Goal: Check status

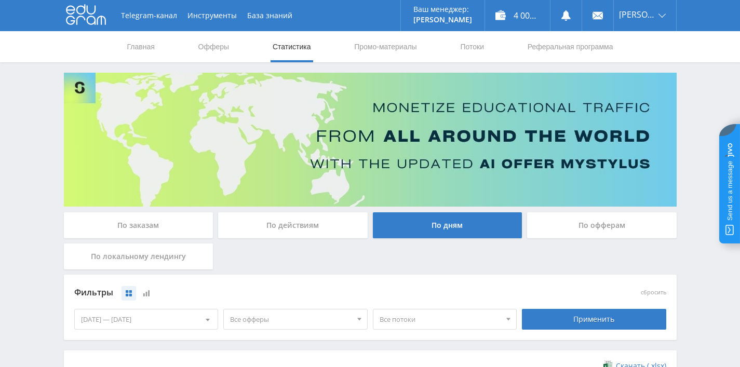
click at [137, 47] on link "Главная" at bounding box center [141, 46] width 30 height 31
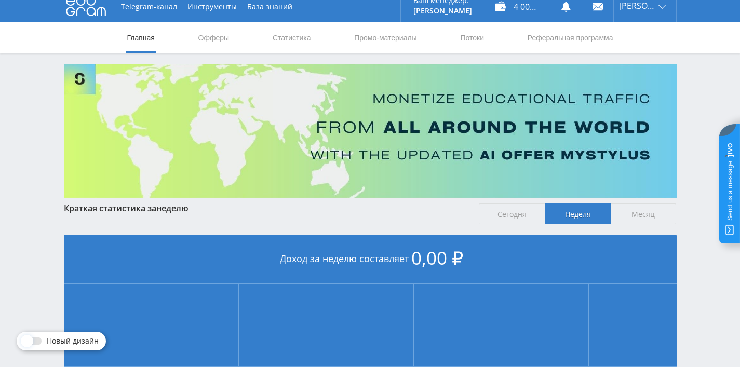
scroll to position [20, 0]
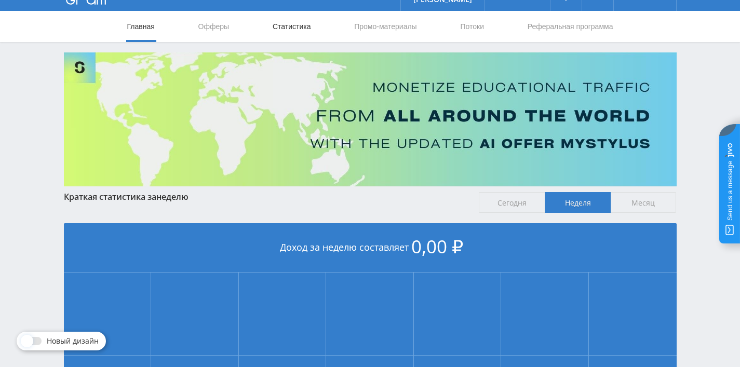
click at [291, 26] on link "Статистика" at bounding box center [291, 26] width 40 height 31
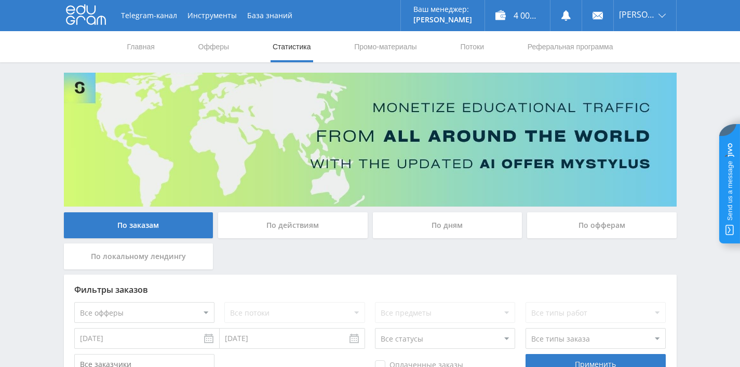
click at [427, 225] on div "По дням" at bounding box center [447, 225] width 149 height 26
click at [0, 0] on input "По дням" at bounding box center [0, 0] width 0 height 0
